Goal: Find specific page/section

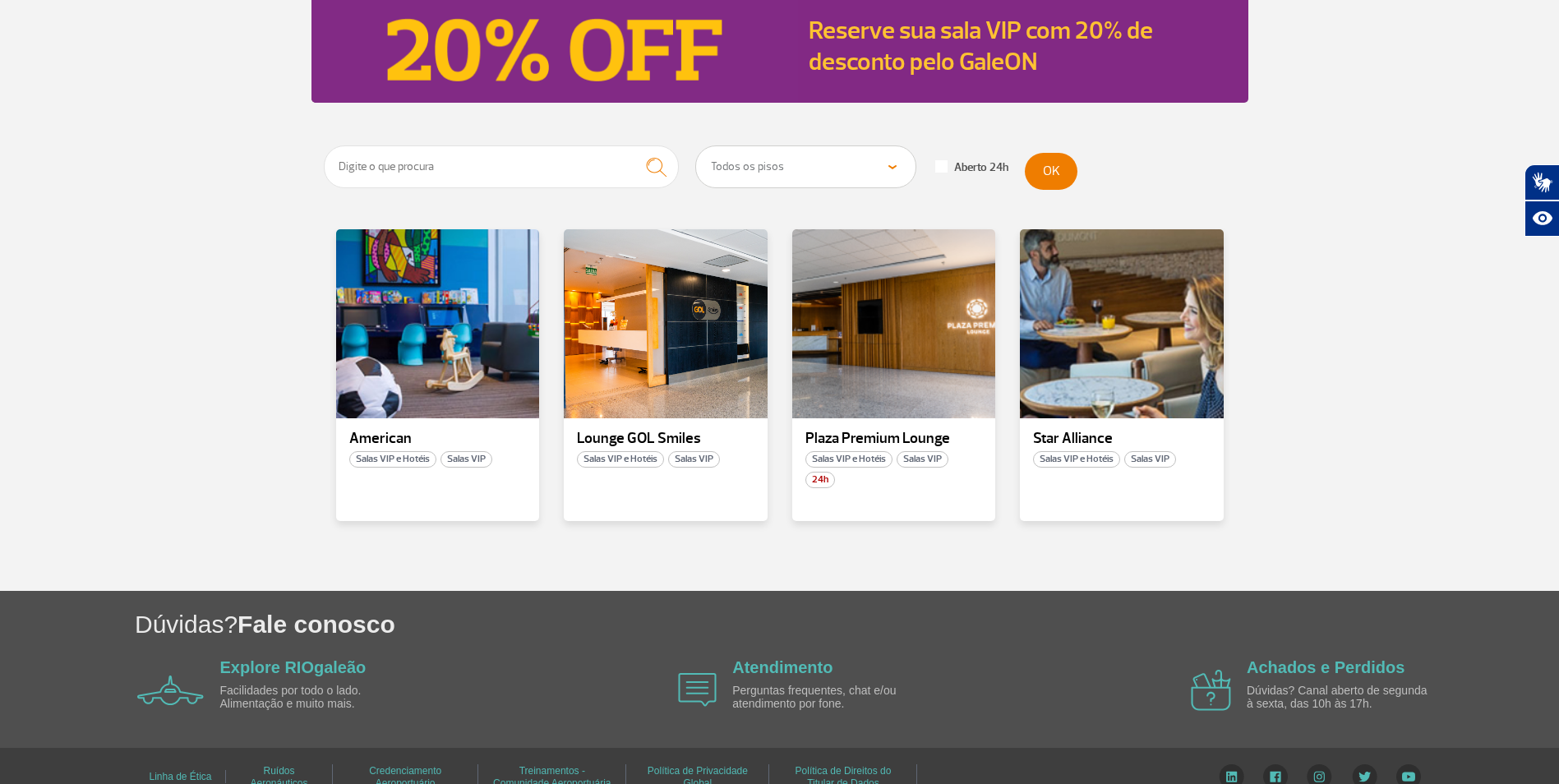
scroll to position [217, 0]
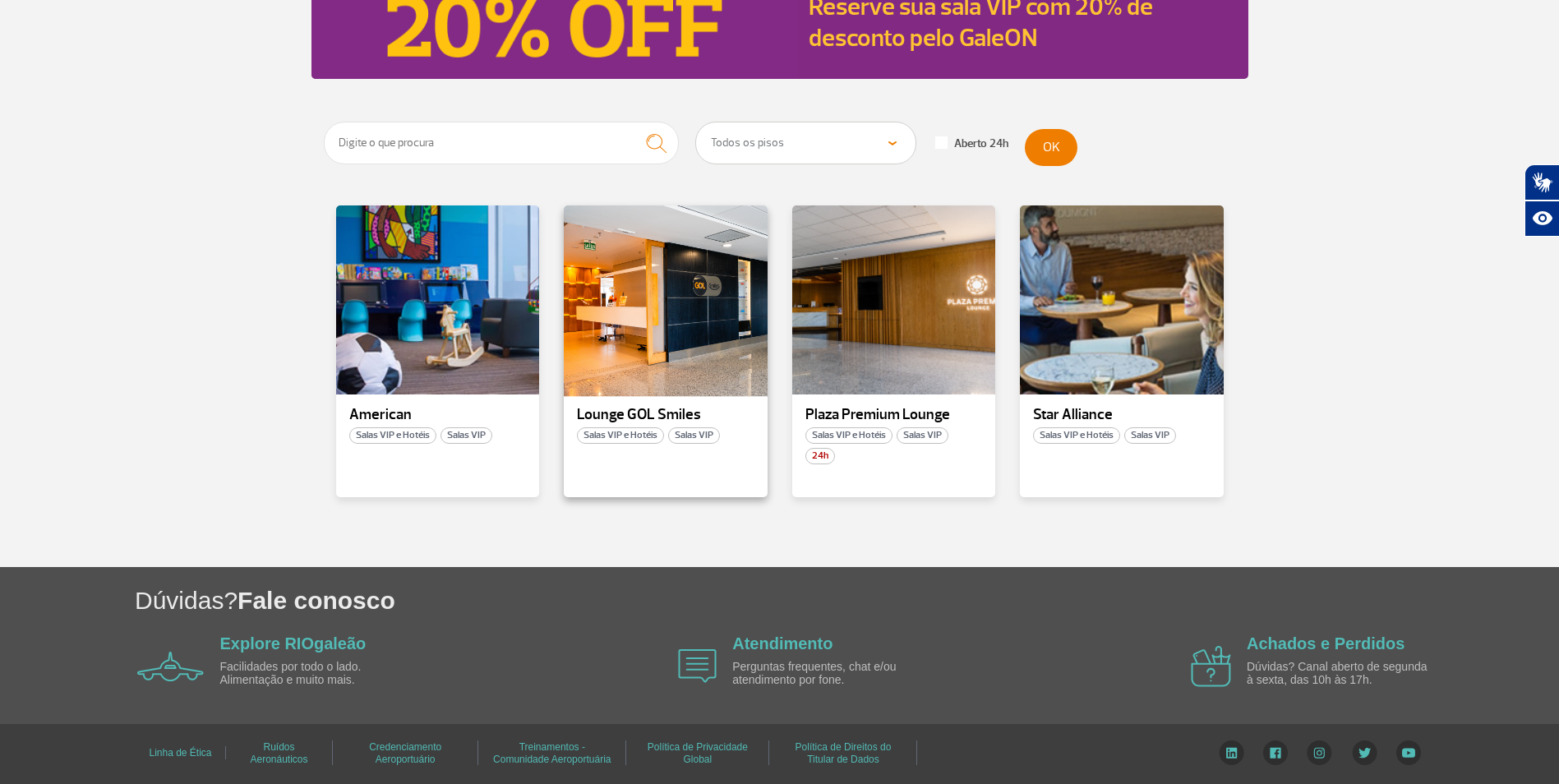
click at [637, 381] on div at bounding box center [666, 300] width 208 height 193
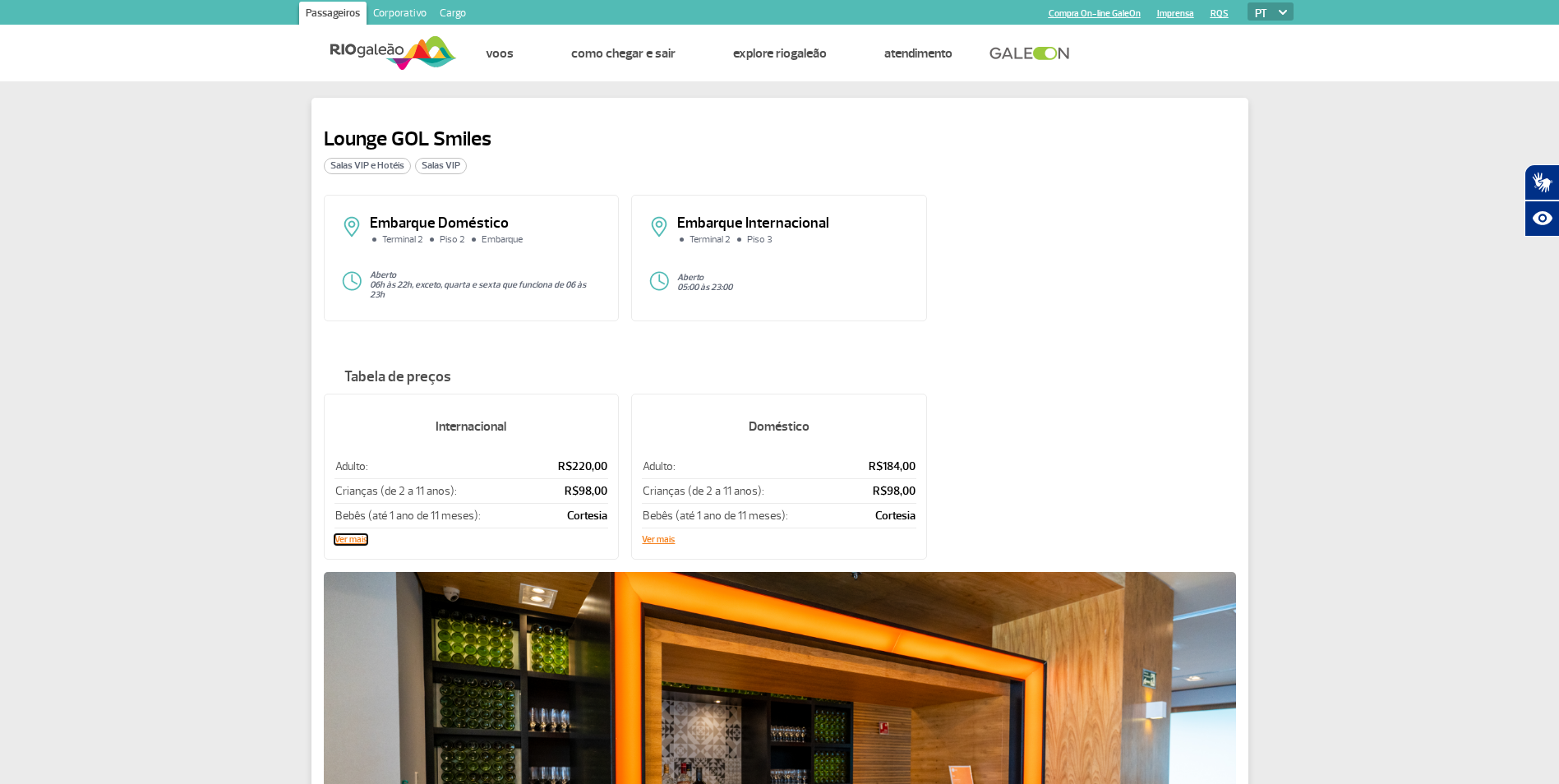
click at [351, 535] on button "Ver mais" at bounding box center [351, 539] width 33 height 10
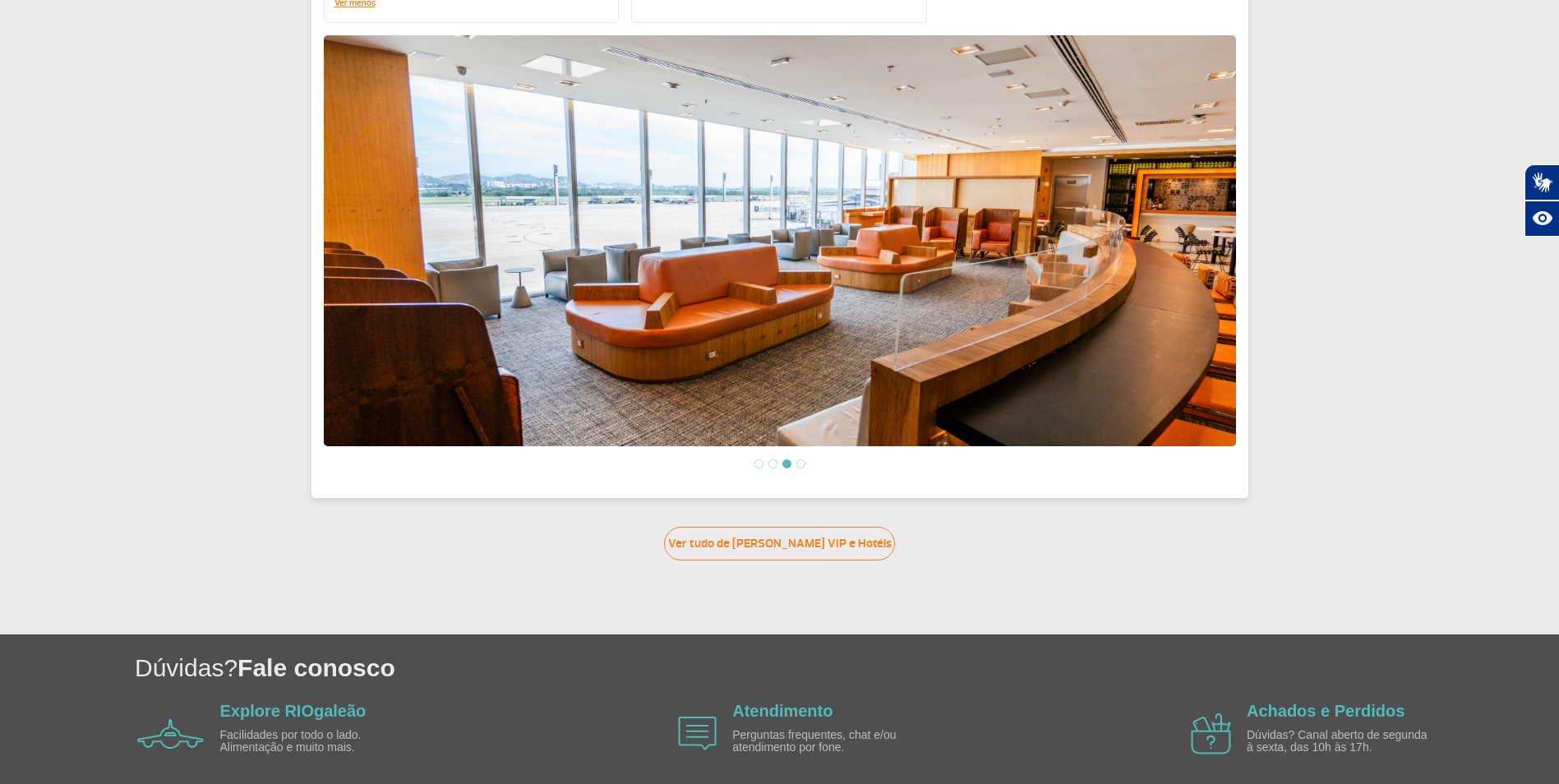
scroll to position [611, 0]
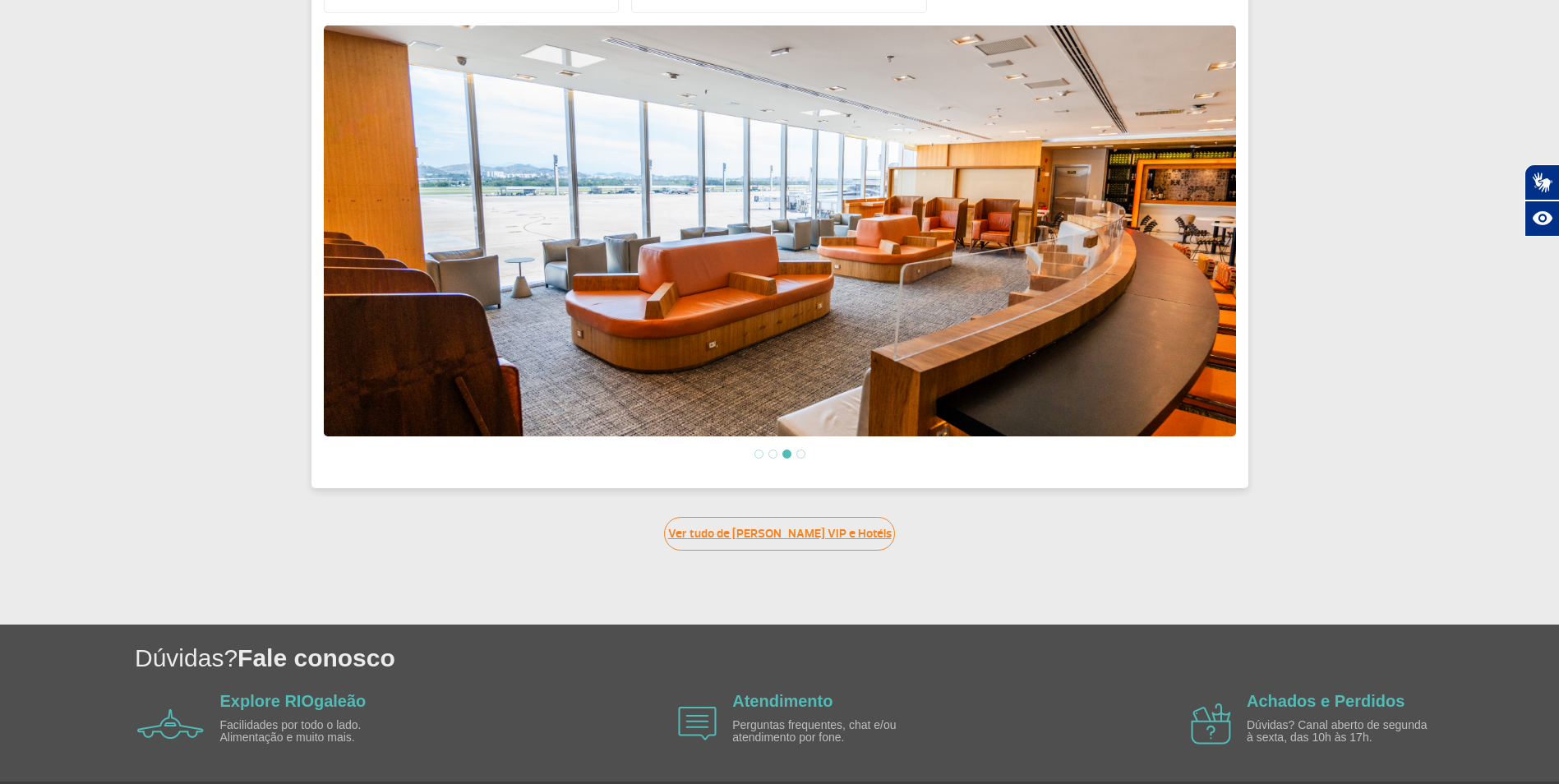
click at [735, 534] on link "Ver tudo de [PERSON_NAME] VIP e Hotéis" at bounding box center [779, 533] width 231 height 34
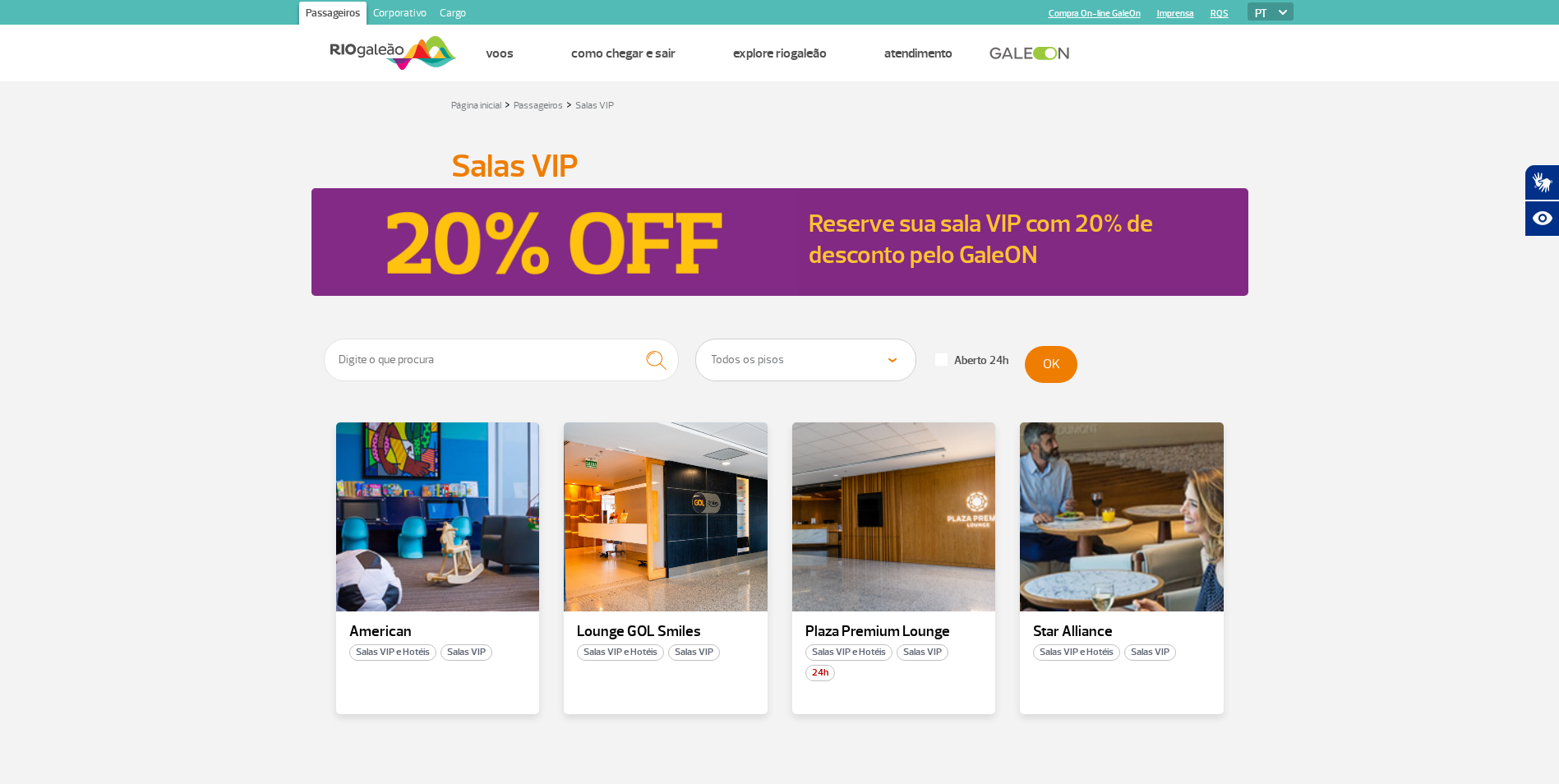
click at [882, 363] on select "Todos os pisos Área Pública (antes do Raio-X) Desembarque Área Pública Desembar…" at bounding box center [806, 360] width 220 height 41
